Goal: Task Accomplishment & Management: Use online tool/utility

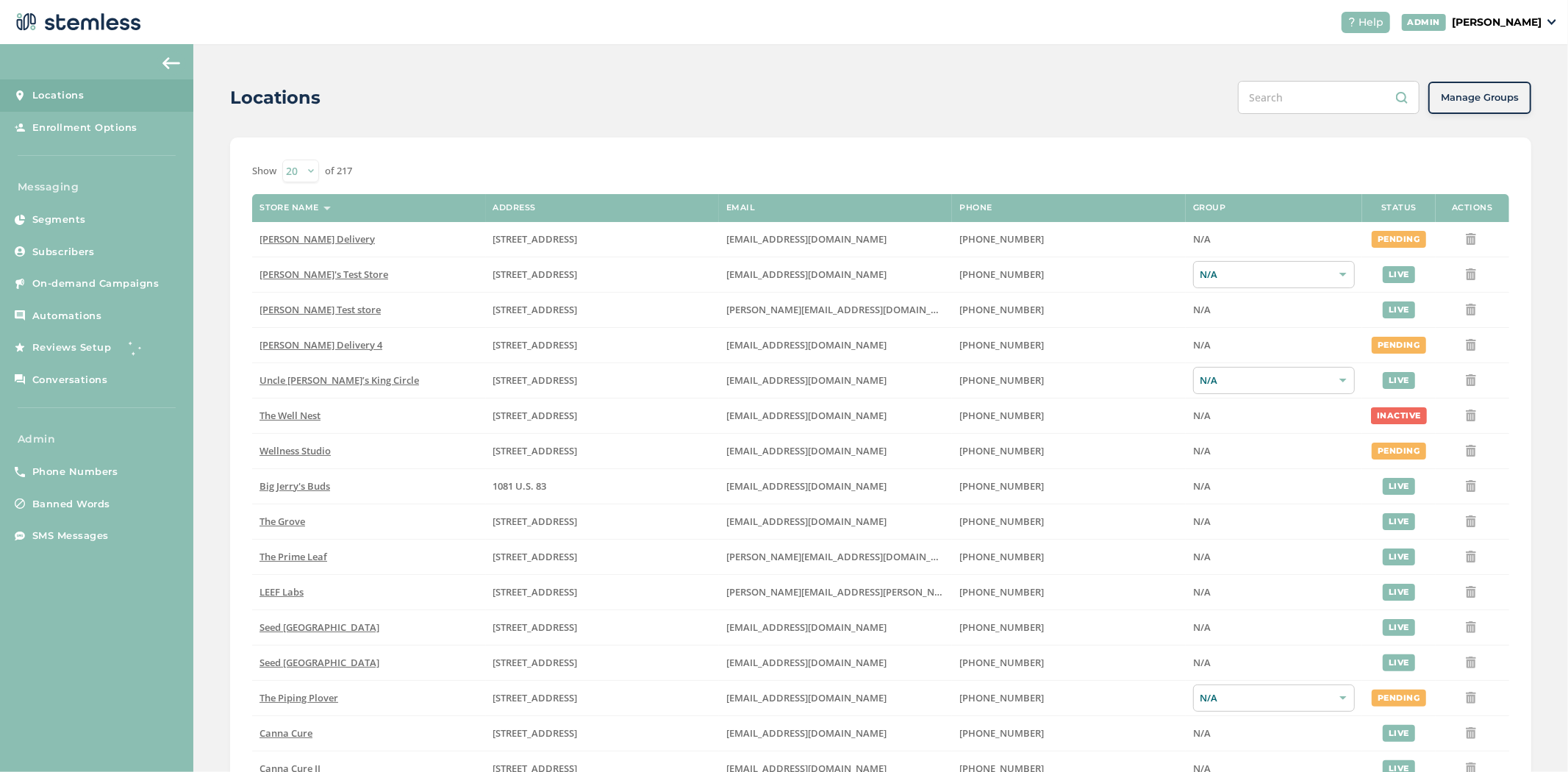
click at [806, 25] on p "[PERSON_NAME]" at bounding box center [1496, 22] width 89 height 16
click at [806, 104] on span "Impersonate" at bounding box center [1504, 107] width 72 height 15
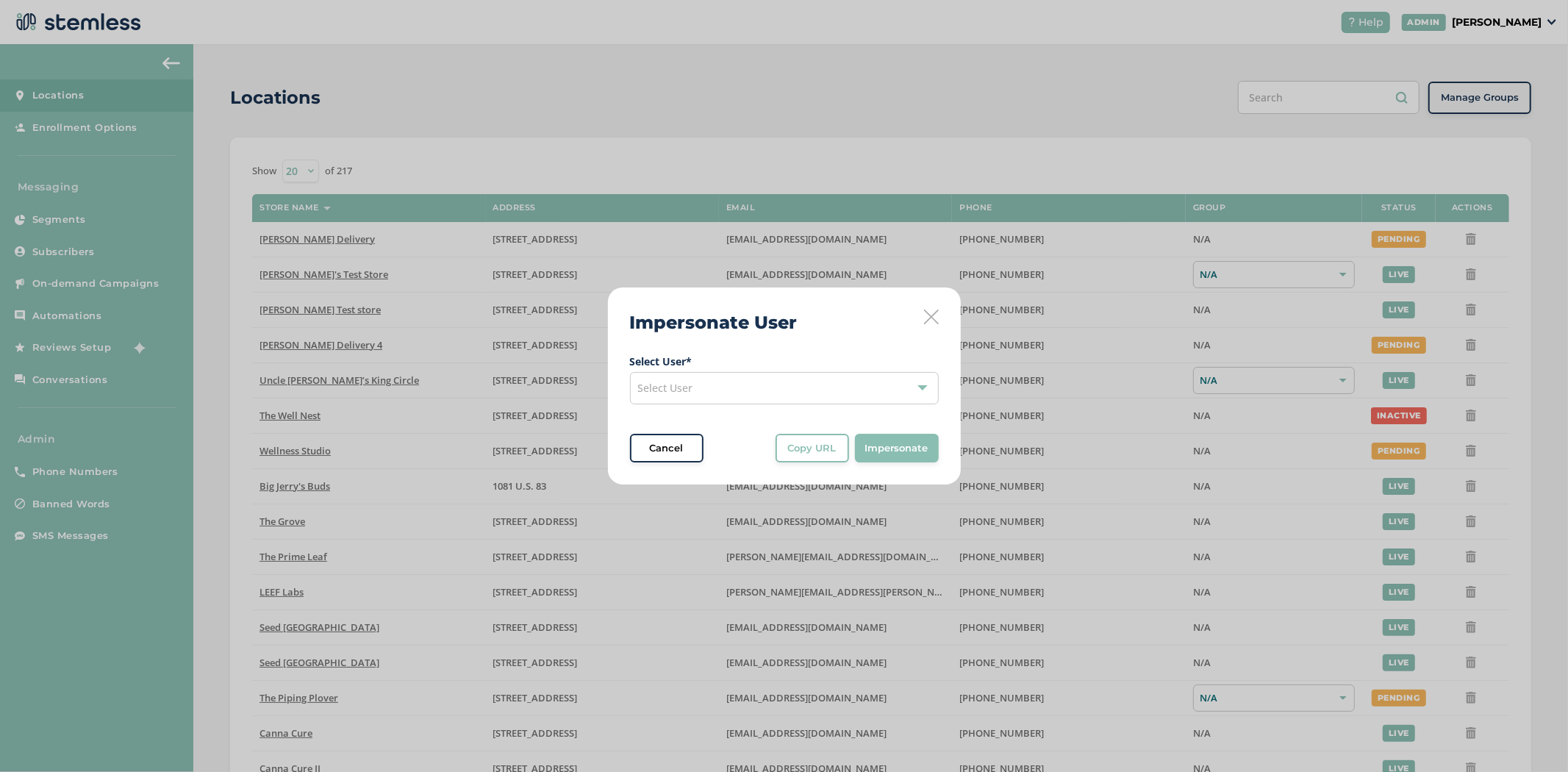
click at [747, 369] on label "Select User *" at bounding box center [784, 361] width 309 height 16
click at [737, 385] on div "Select User" at bounding box center [784, 388] width 309 height 32
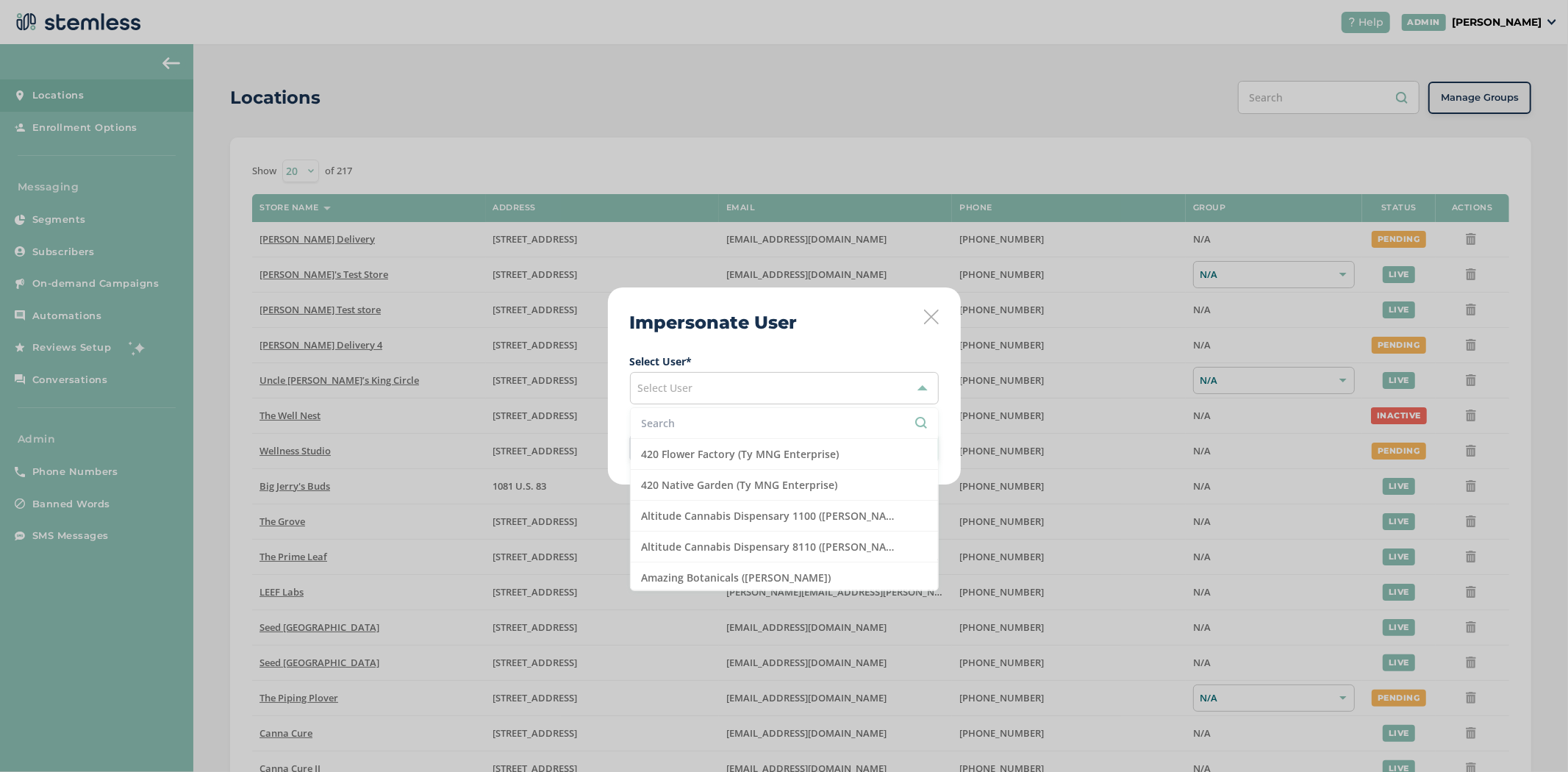
click at [708, 386] on div "Select User" at bounding box center [784, 388] width 309 height 32
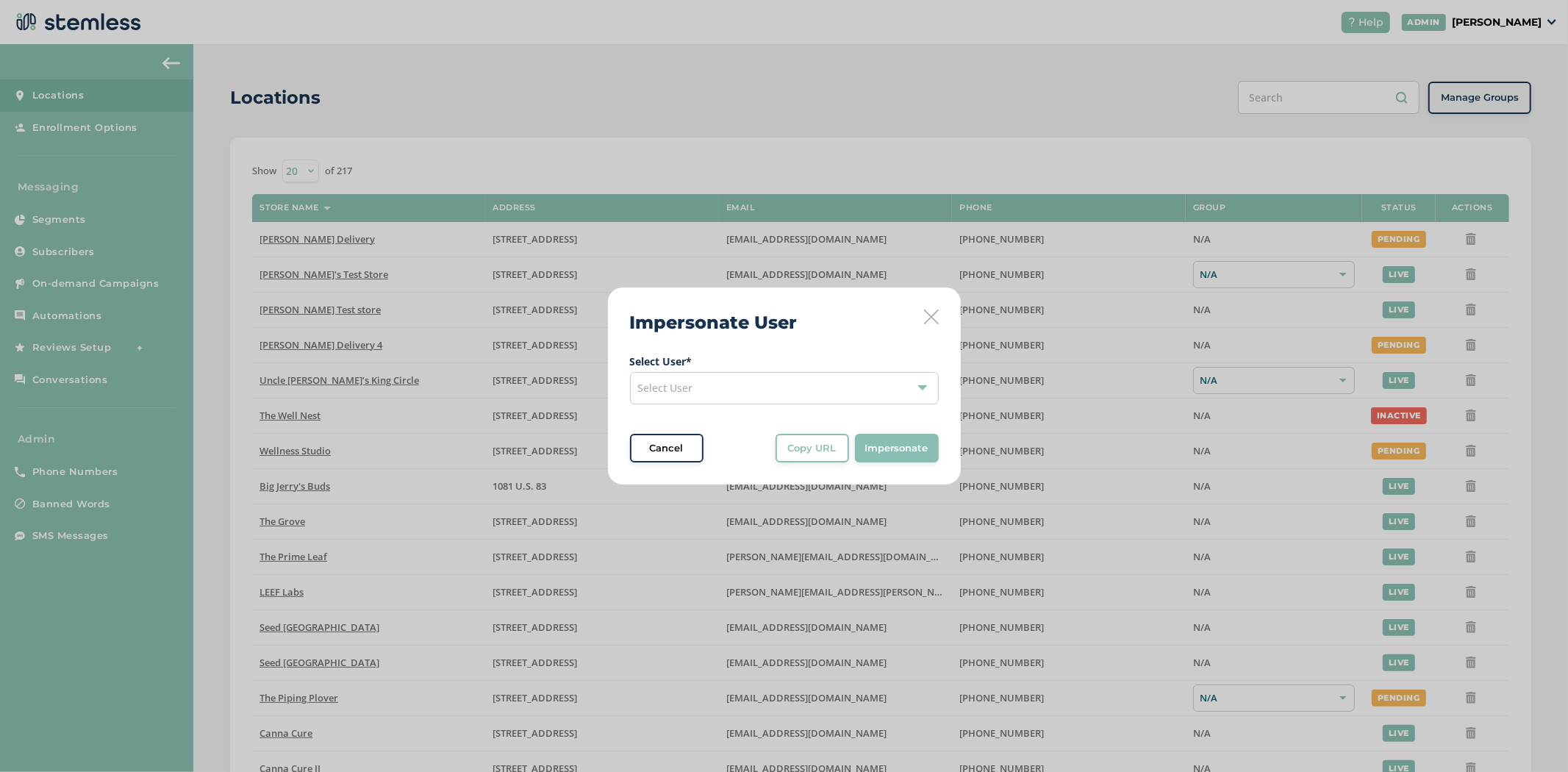
click at [689, 394] on span "Select User" at bounding box center [665, 388] width 55 height 14
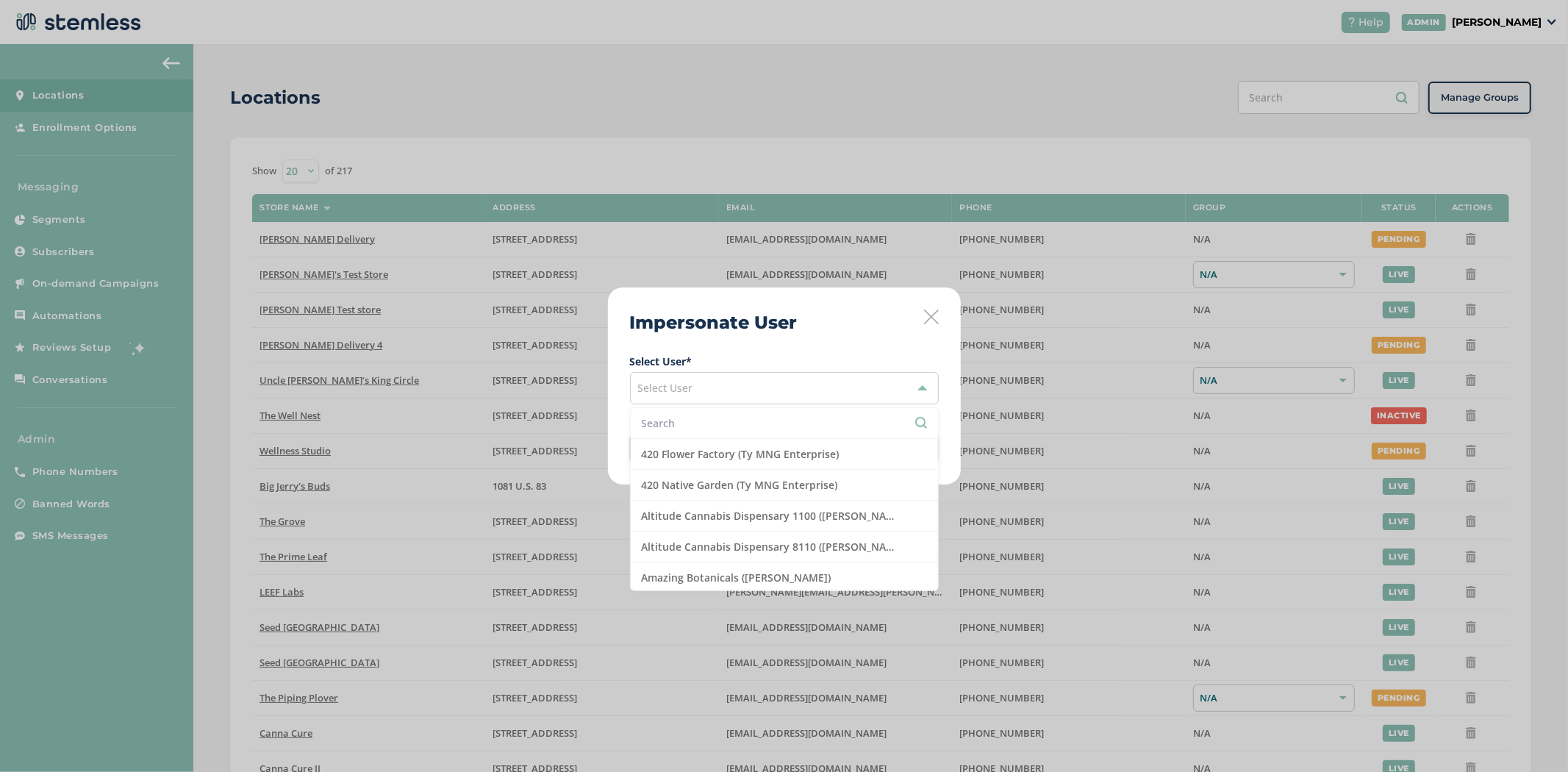
click at [678, 428] on input "text" at bounding box center [784, 423] width 285 height 16
type input "br"
click at [679, 511] on li "[PERSON_NAME]'s Test Store (test vendor2)" at bounding box center [784, 516] width 307 height 31
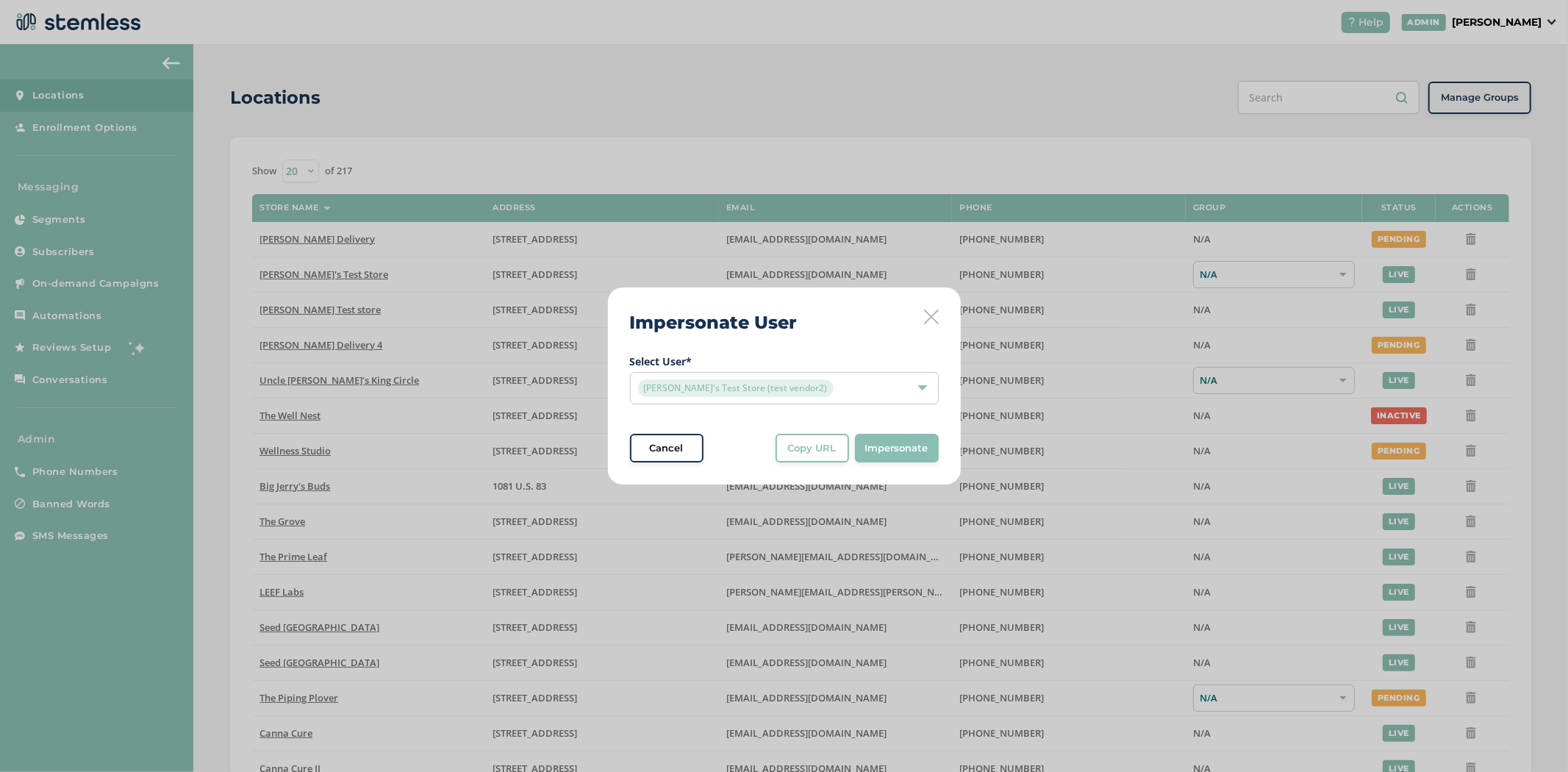
click at [806, 432] on span "Select User * [PERSON_NAME]'s Test Store (test vendor2) Cancel Copy URL Copy UR…" at bounding box center [784, 409] width 309 height 110
click at [806, 457] on button "Impersonate" at bounding box center [897, 448] width 84 height 30
